Goal: Transaction & Acquisition: Purchase product/service

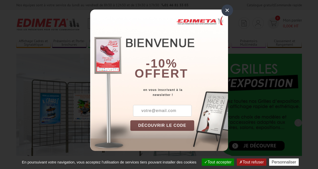
click at [217, 162] on button "Tout accepter" at bounding box center [218, 161] width 32 height 7
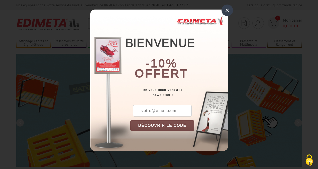
click at [227, 10] on div "×" at bounding box center [227, 11] width 12 height 12
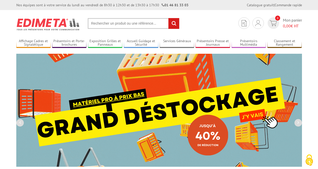
click at [0, 0] on div "Nos équipes sont à votre service du [DATE] au [DATE] de 8h30 à 12h30 et de 13h3…" at bounding box center [159, 5] width 318 height 10
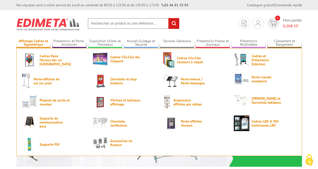
click at [33, 43] on link "Affichage Cadres et Signalétique" at bounding box center [33, 43] width 35 height 8
